Goal: Task Accomplishment & Management: Complete application form

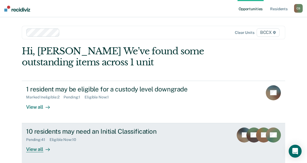
click at [36, 151] on div "View all" at bounding box center [41, 147] width 30 height 10
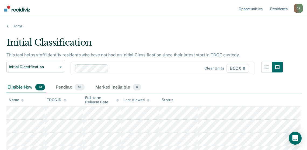
click at [163, 40] on div "Initial Classification" at bounding box center [144, 44] width 276 height 15
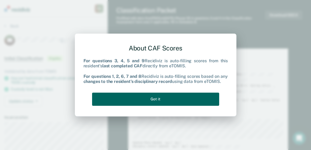
click at [152, 97] on button "Got it" at bounding box center [155, 99] width 127 height 13
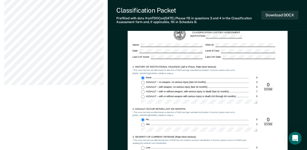
scroll to position [269, 0]
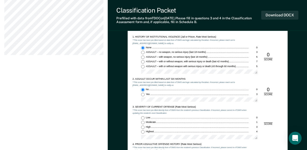
click at [142, 118] on input "Low 0" at bounding box center [142, 118] width 3 height 3
type textarea "x"
radio input "true"
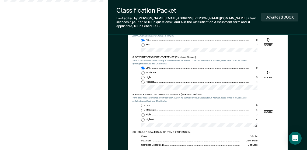
scroll to position [323, 0]
click at [143, 104] on input "Low 0" at bounding box center [142, 105] width 3 height 3
type textarea "x"
radio input "true"
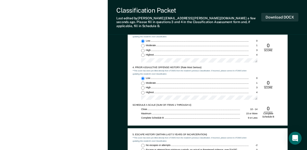
scroll to position [431, 0]
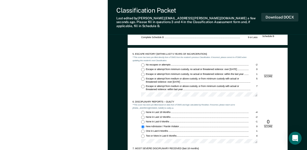
click at [143, 64] on input "No escapes or attempts -2" at bounding box center [142, 65] width 3 height 3
type textarea "x"
radio input "true"
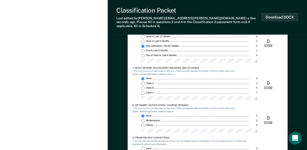
scroll to position [538, 0]
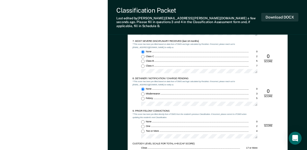
click at [142, 121] on input "None 0" at bounding box center [142, 122] width 3 height 3
type textarea "x"
radio input "true"
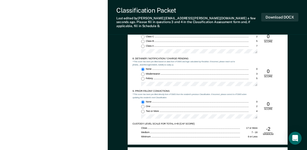
scroll to position [592, 0]
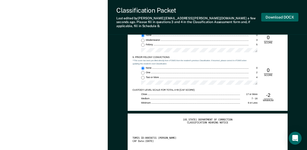
click at [277, 16] on button "Download DOCX" at bounding box center [279, 17] width 37 height 9
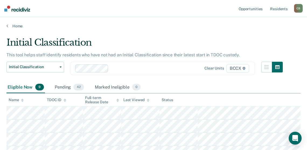
click at [249, 85] on div "Eligible Now 9 Pending 42 Marked Ineligible 0" at bounding box center [153, 88] width 294 height 12
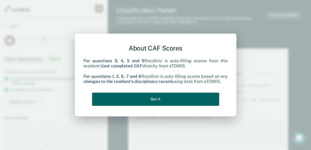
click at [163, 98] on button "Got it" at bounding box center [155, 99] width 127 height 13
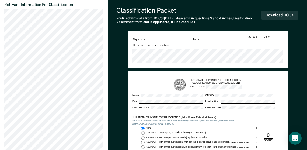
scroll to position [296, 0]
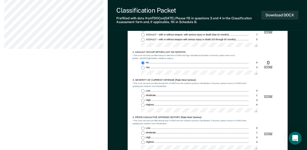
click at [143, 97] on input "Moderate 1" at bounding box center [142, 95] width 3 height 3
type textarea "x"
radio input "true"
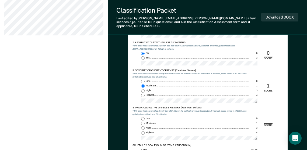
scroll to position [323, 0]
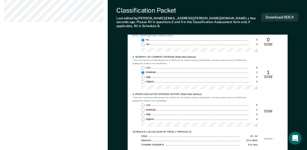
click at [143, 118] on input "Highest 4" at bounding box center [142, 119] width 3 height 3
type textarea "x"
radio input "true"
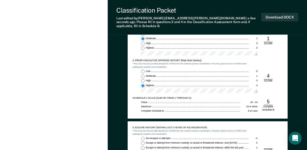
scroll to position [404, 0]
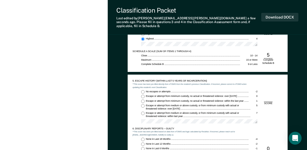
click at [142, 90] on input "No escapes or attempts -2" at bounding box center [142, 91] width 3 height 3
type textarea "x"
radio input "true"
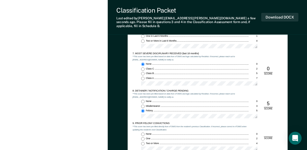
scroll to position [511, 0]
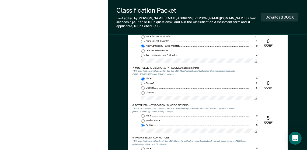
click at [142, 115] on input "None 0" at bounding box center [142, 116] width 3 height 3
type textarea "x"
radio input "true"
radio input "false"
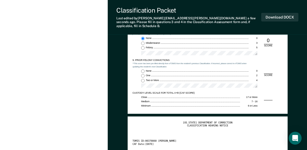
scroll to position [565, 0]
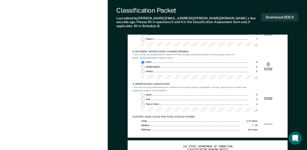
click at [142, 103] on input "Two or More 4" at bounding box center [142, 104] width 3 height 3
type textarea "x"
radio input "true"
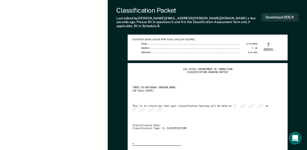
scroll to position [646, 0]
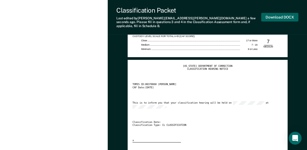
click at [279, 13] on button "Download DOCX" at bounding box center [279, 17] width 37 height 9
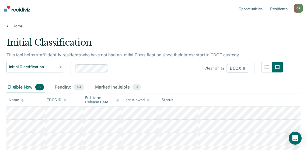
click at [140, 29] on main "Initial Classification This tool helps staff identify residents who have not ha…" at bounding box center [153, 139] width 307 height 221
click at [238, 90] on div "Eligible Now 8 Pending 43 Marked Ineligible 0" at bounding box center [153, 88] width 294 height 12
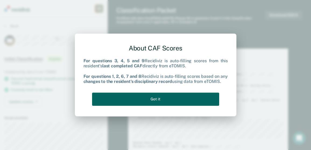
click at [173, 99] on button "Got it" at bounding box center [155, 99] width 127 height 13
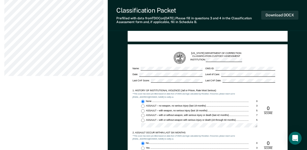
scroll to position [323, 0]
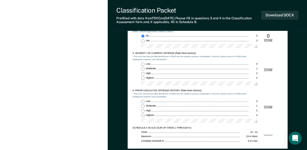
click at [143, 70] on input "Moderate 1" at bounding box center [142, 68] width 3 height 3
type textarea "x"
radio input "true"
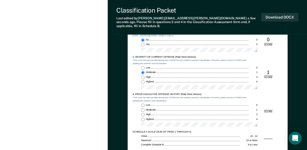
click at [143, 104] on input "Low 0" at bounding box center [142, 105] width 3 height 3
type textarea "x"
radio input "true"
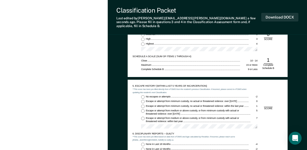
scroll to position [404, 0]
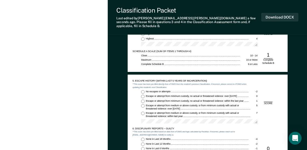
click at [143, 90] on input "No escapes or attempts -2" at bounding box center [142, 91] width 3 height 3
type textarea "x"
radio input "true"
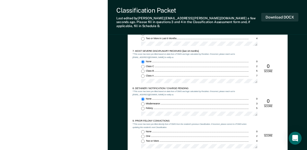
scroll to position [538, 0]
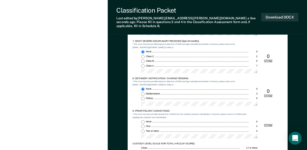
click at [142, 125] on input "One 2" at bounding box center [142, 126] width 3 height 3
type textarea "x"
radio input "true"
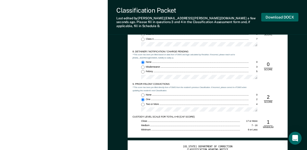
click at [277, 16] on button "Download DOCX" at bounding box center [279, 17] width 37 height 9
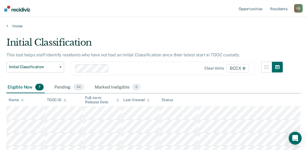
click at [206, 33] on main "Initial Classification This tool helps staff identify residents who have not ha…" at bounding box center [153, 133] width 307 height 208
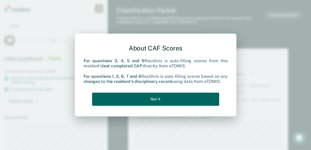
click at [169, 100] on button "Got it" at bounding box center [155, 99] width 127 height 13
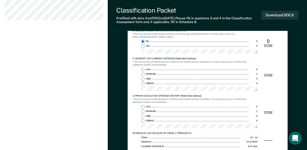
scroll to position [323, 0]
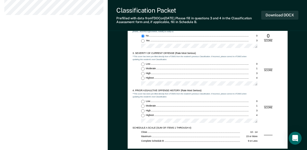
click at [142, 69] on input "Moderate 1" at bounding box center [142, 68] width 3 height 3
type textarea "x"
radio input "true"
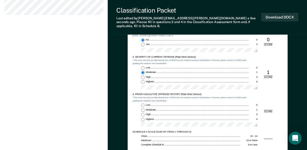
click at [143, 104] on input "Low 0" at bounding box center [142, 105] width 3 height 3
type textarea "x"
radio input "true"
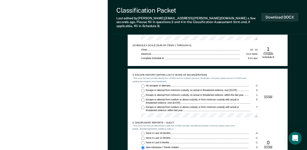
scroll to position [431, 0]
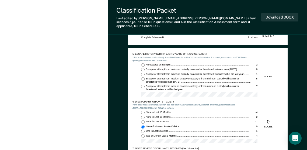
click at [143, 64] on input "No escapes or attempts -2" at bounding box center [142, 65] width 3 height 3
type textarea "x"
radio input "true"
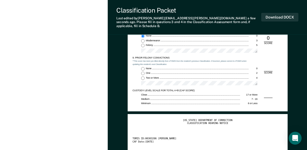
scroll to position [592, 0]
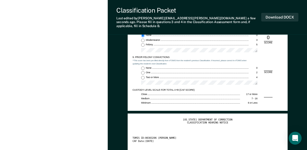
click at [143, 76] on input "Two or More 4" at bounding box center [142, 77] width 3 height 3
type textarea "x"
radio input "true"
click at [271, 16] on button "Download DOCX" at bounding box center [279, 17] width 37 height 9
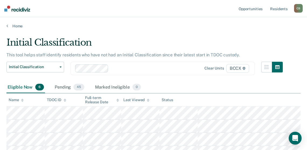
click at [147, 36] on main "Initial Classification This tool helps staff identify residents who have not ha…" at bounding box center [153, 126] width 307 height 195
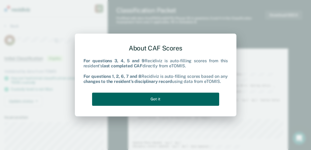
click at [157, 100] on button "Got it" at bounding box center [155, 99] width 127 height 13
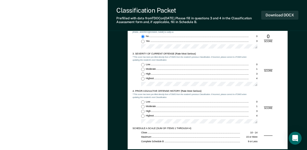
scroll to position [323, 0]
click at [143, 79] on input "Highest 4" at bounding box center [142, 78] width 3 height 3
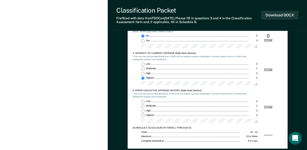
type textarea "x"
radio input "true"
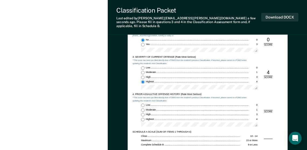
click at [143, 118] on input "Highest 4" at bounding box center [142, 119] width 3 height 3
type textarea "x"
radio input "true"
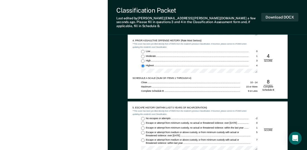
scroll to position [431, 0]
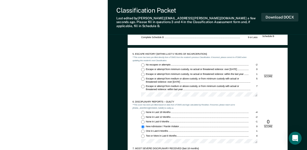
click at [143, 64] on input "No escapes or attempts -2" at bounding box center [142, 65] width 3 height 3
type textarea "x"
radio input "true"
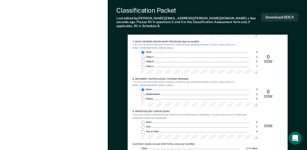
scroll to position [538, 0]
click at [143, 125] on input "One 2" at bounding box center [142, 126] width 3 height 3
type textarea "x"
radio input "true"
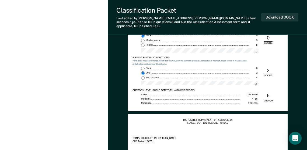
scroll to position [592, 0]
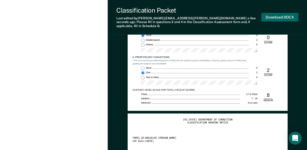
click at [273, 16] on button "Download DOCX" at bounding box center [279, 17] width 37 height 9
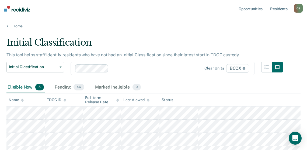
click at [205, 38] on div "Initial Classification" at bounding box center [144, 44] width 276 height 15
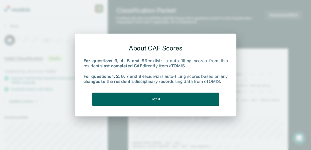
click at [162, 96] on button "Got it" at bounding box center [155, 99] width 127 height 13
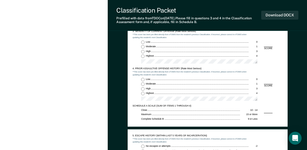
scroll to position [323, 0]
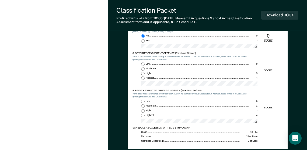
click at [142, 64] on input "Low 0" at bounding box center [142, 64] width 3 height 3
type textarea "x"
radio input "true"
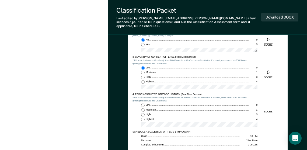
click at [144, 104] on input "Low 0" at bounding box center [142, 105] width 3 height 3
type textarea "x"
radio input "true"
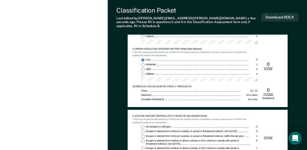
scroll to position [404, 0]
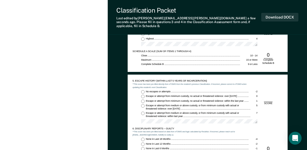
click at [143, 90] on input "No escapes or attempts -2" at bounding box center [142, 91] width 3 height 3
type textarea "x"
radio input "true"
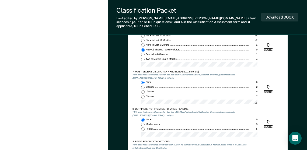
scroll to position [538, 0]
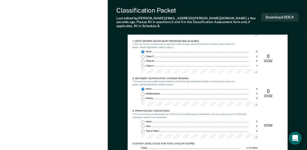
click at [142, 130] on input "Two or More 4" at bounding box center [142, 131] width 3 height 3
type textarea "x"
radio input "true"
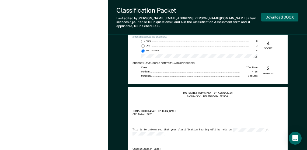
click at [279, 16] on button "Download DOCX" at bounding box center [279, 17] width 37 height 9
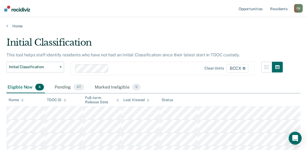
click at [191, 40] on div "Initial Classification" at bounding box center [144, 44] width 276 height 15
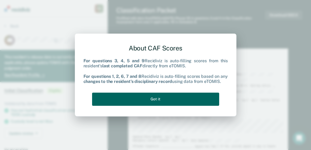
click at [156, 99] on button "Got it" at bounding box center [155, 99] width 127 height 13
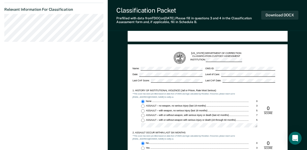
scroll to position [350, 0]
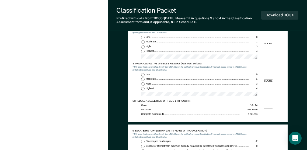
click at [142, 51] on input "Highest 4" at bounding box center [142, 51] width 3 height 3
type textarea "x"
radio input "true"
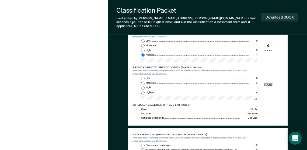
click at [142, 77] on input "Low 0" at bounding box center [142, 78] width 3 height 3
type textarea "x"
radio input "true"
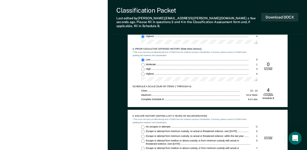
scroll to position [377, 0]
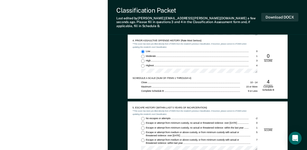
click at [142, 117] on input "No escapes or attempts -2" at bounding box center [142, 118] width 3 height 3
type textarea "x"
radio input "true"
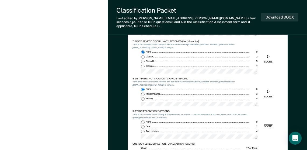
scroll to position [538, 0]
click at [144, 121] on input "None 0" at bounding box center [142, 122] width 3 height 3
type textarea "x"
radio input "true"
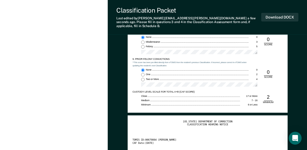
scroll to position [592, 0]
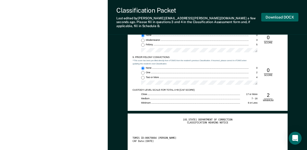
click at [277, 15] on button "Download DOCX" at bounding box center [279, 17] width 37 height 9
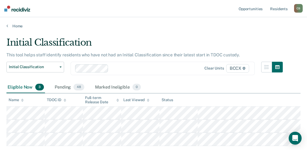
click at [178, 35] on main "Initial Classification This tool helps staff identify residents who have not ha…" at bounding box center [153, 106] width 307 height 155
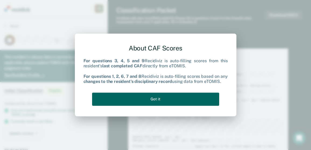
click at [144, 97] on button "Got it" at bounding box center [155, 99] width 127 height 13
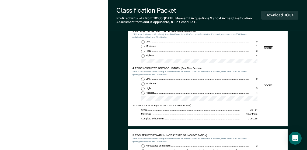
scroll to position [350, 0]
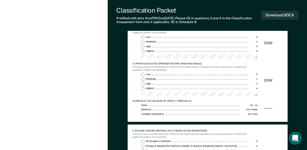
click at [143, 41] on input "Moderate 1" at bounding box center [142, 41] width 3 height 3
type textarea "x"
radio input "true"
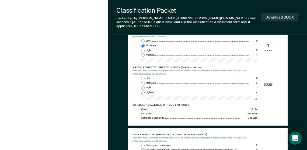
click at [143, 77] on input "Low 0" at bounding box center [142, 78] width 3 height 3
type textarea "x"
radio input "true"
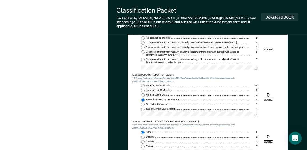
scroll to position [431, 0]
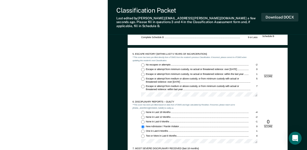
click at [142, 64] on input "No escapes or attempts -2" at bounding box center [142, 65] width 3 height 3
type textarea "x"
radio input "true"
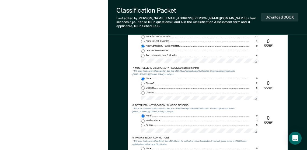
click at [142, 124] on input "Felony 5" at bounding box center [142, 125] width 3 height 3
type textarea "x"
radio input "false"
radio input "true"
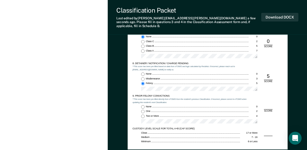
scroll to position [592, 0]
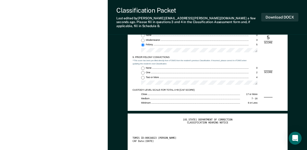
click at [143, 67] on input "None 0" at bounding box center [142, 68] width 3 height 3
type textarea "x"
radio input "true"
click at [277, 16] on button "Download DOCX" at bounding box center [279, 17] width 37 height 9
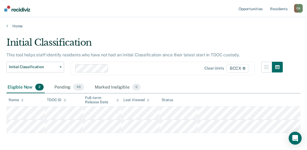
click at [205, 35] on main "Initial Classification This tool helps staff identify residents who have not ha…" at bounding box center [153, 100] width 307 height 142
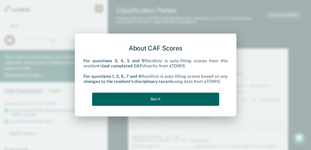
click at [154, 99] on button "Got it" at bounding box center [155, 99] width 127 height 13
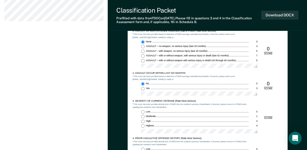
scroll to position [296, 0]
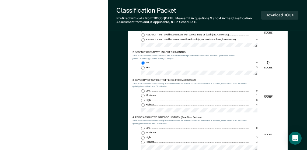
click at [143, 92] on input "Low 0" at bounding box center [142, 91] width 3 height 3
type textarea "x"
radio input "true"
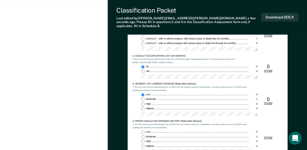
click at [143, 131] on input "Low 0" at bounding box center [142, 132] width 3 height 3
type textarea "x"
radio input "true"
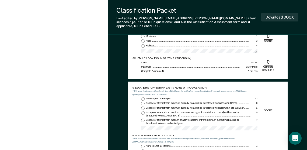
scroll to position [404, 0]
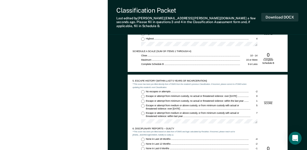
click at [144, 90] on input "No escapes or attempts -2" at bounding box center [142, 91] width 3 height 3
type textarea "x"
radio input "true"
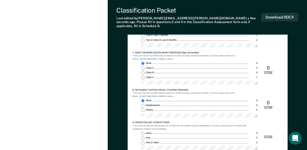
scroll to position [538, 0]
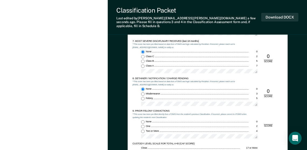
click at [143, 130] on input "Two or More 4" at bounding box center [142, 131] width 3 height 3
type textarea "x"
radio input "true"
click at [277, 15] on button "Download DOCX" at bounding box center [279, 17] width 37 height 9
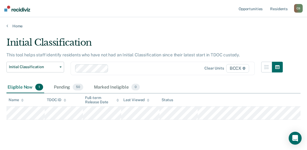
click at [168, 31] on main "Initial Classification This tool helps staff identify residents who have not ha…" at bounding box center [153, 93] width 307 height 129
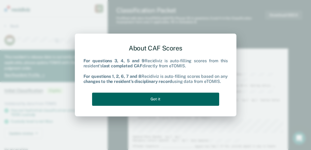
click at [164, 101] on button "Got it" at bounding box center [155, 99] width 127 height 13
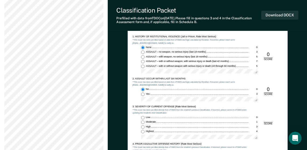
scroll to position [269, 0]
click at [143, 123] on input "Moderate 1" at bounding box center [142, 122] width 3 height 3
type textarea "x"
radio input "true"
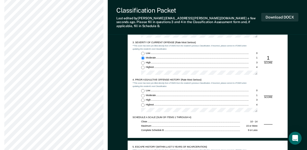
scroll to position [350, 0]
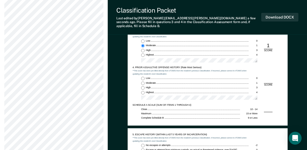
click at [142, 91] on input "Highest 4" at bounding box center [142, 92] width 3 height 3
type textarea "x"
radio input "true"
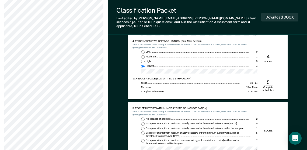
scroll to position [431, 0]
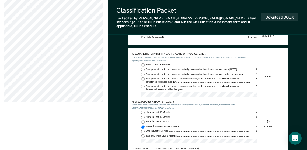
click at [142, 64] on input "No escapes or attempts -2" at bounding box center [142, 65] width 3 height 3
type textarea "x"
radio input "true"
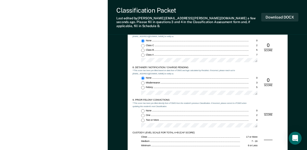
scroll to position [565, 0]
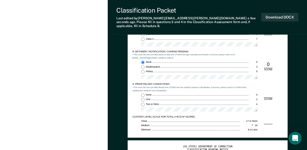
click at [142, 103] on input "Two or More 4" at bounding box center [142, 104] width 3 height 3
type textarea "x"
radio input "true"
click at [279, 16] on button "Download DOCX" at bounding box center [279, 17] width 37 height 9
type textarea "x"
